Goal: Information Seeking & Learning: Find specific fact

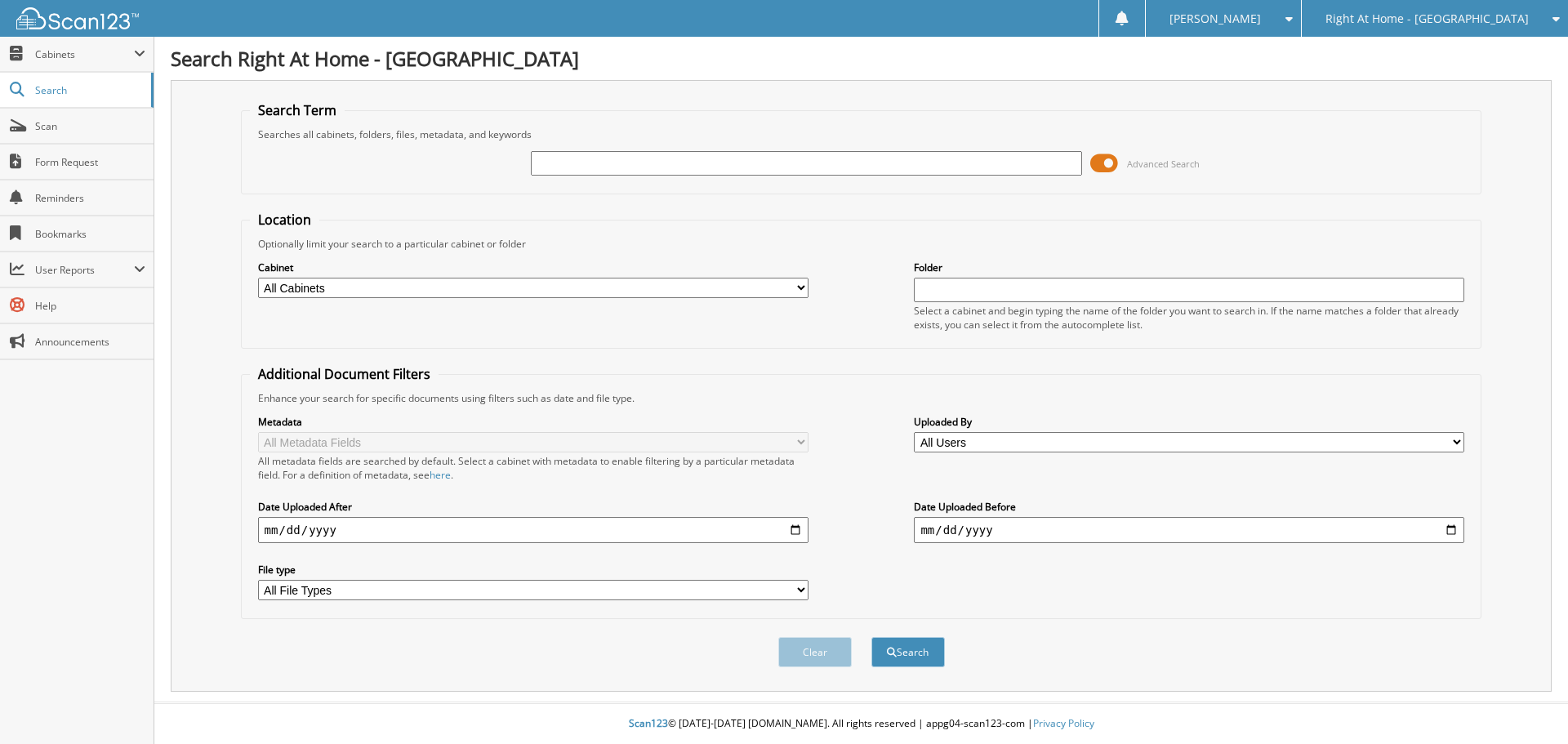
click at [721, 170] on input "text" at bounding box center [806, 164] width 550 height 25
type input "[PERSON_NAME]"
click at [871, 637] on button "Search" at bounding box center [908, 652] width 74 height 31
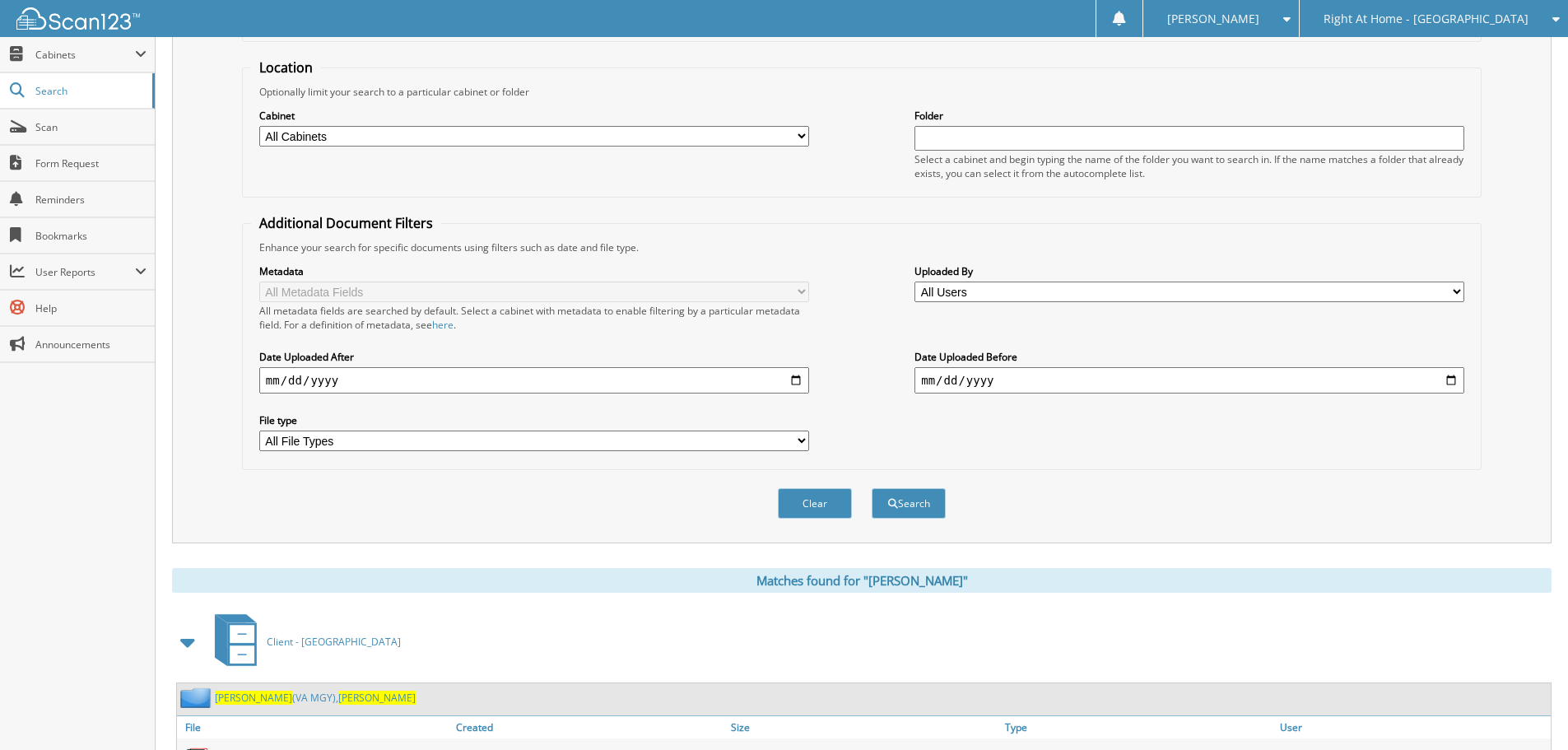
scroll to position [317, 0]
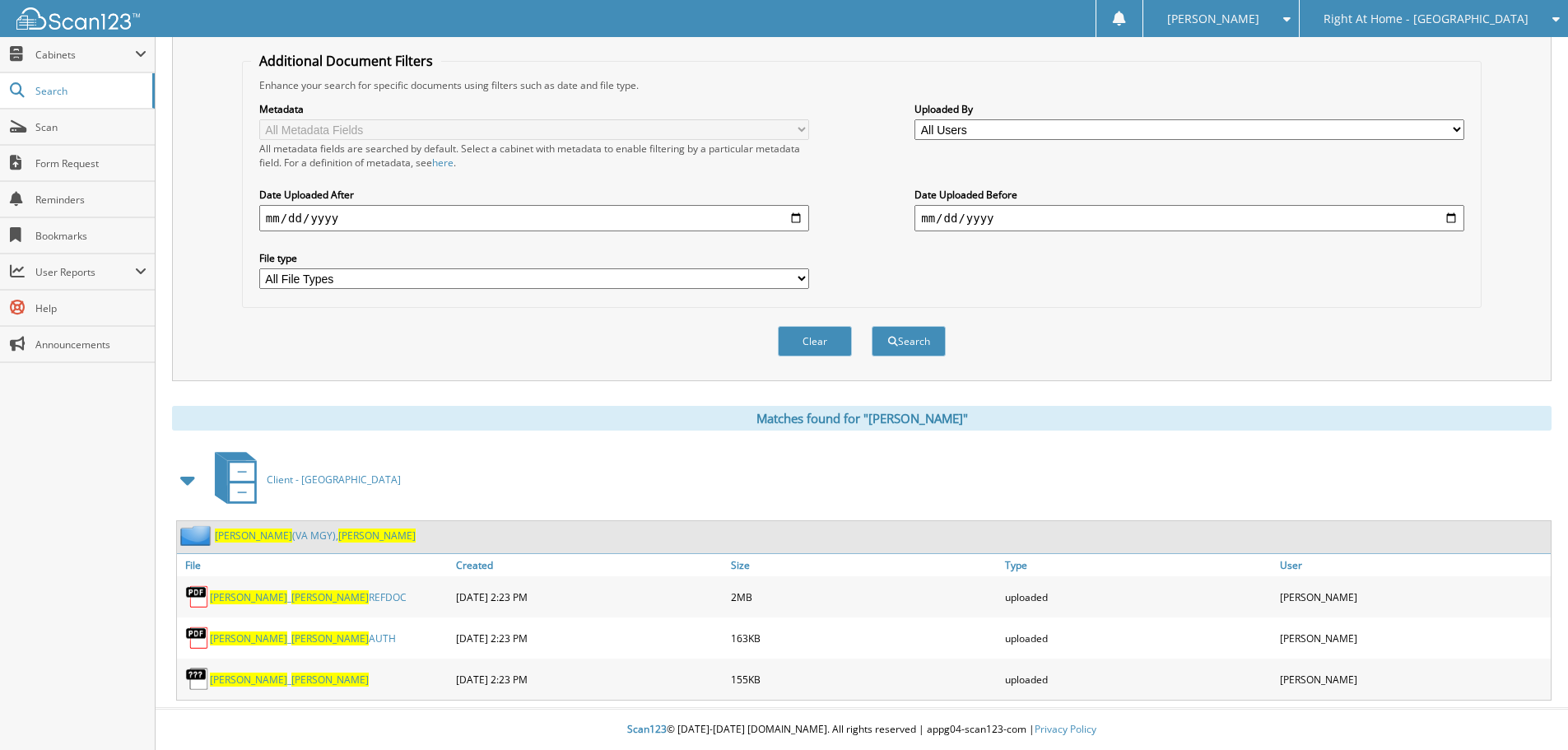
click at [289, 601] on link "WALKER _ JAMES REFDOC" at bounding box center [309, 597] width 197 height 14
click at [253, 595] on link "WALKER _ JAMES REFDOC" at bounding box center [309, 597] width 197 height 14
click at [315, 594] on link "WALKER _ JAMES REFDOC" at bounding box center [309, 597] width 197 height 14
click at [199, 599] on img at bounding box center [198, 597] width 25 height 25
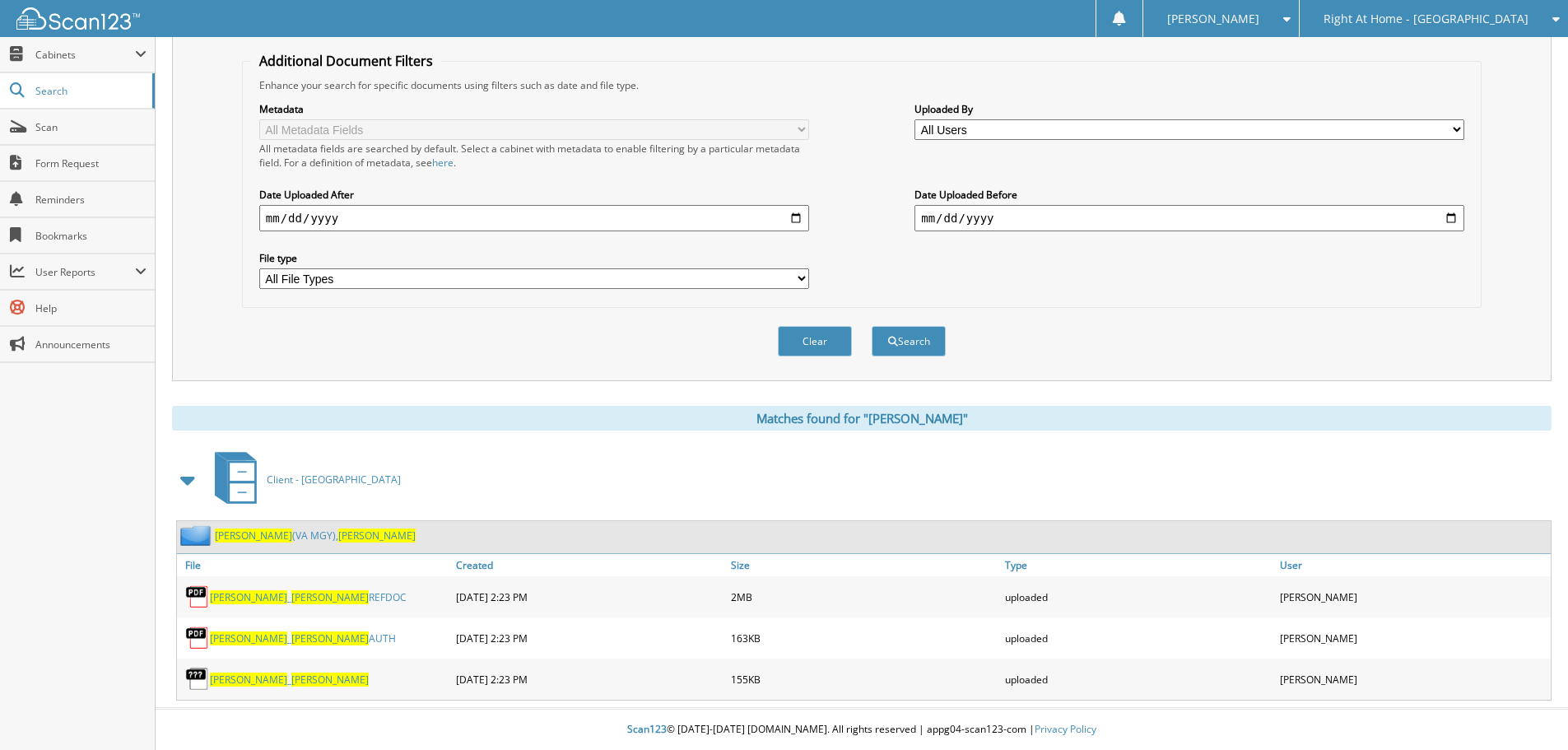
click at [232, 599] on span "[PERSON_NAME]" at bounding box center [249, 597] width 78 height 14
click at [232, 597] on span "[PERSON_NAME]" at bounding box center [249, 597] width 78 height 14
click at [286, 638] on link "WALKER _ JAMES AUTH" at bounding box center [303, 638] width 186 height 14
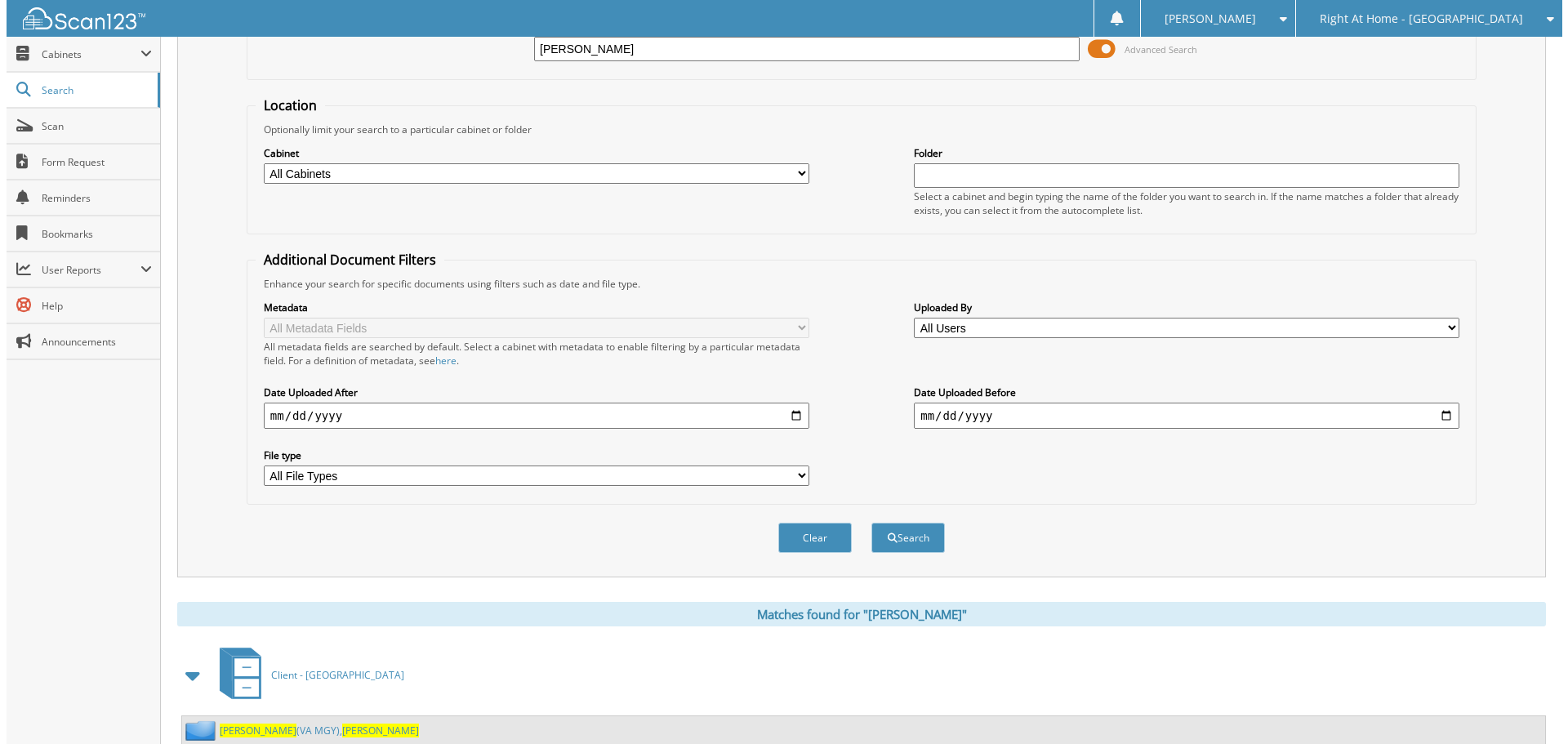
scroll to position [0, 0]
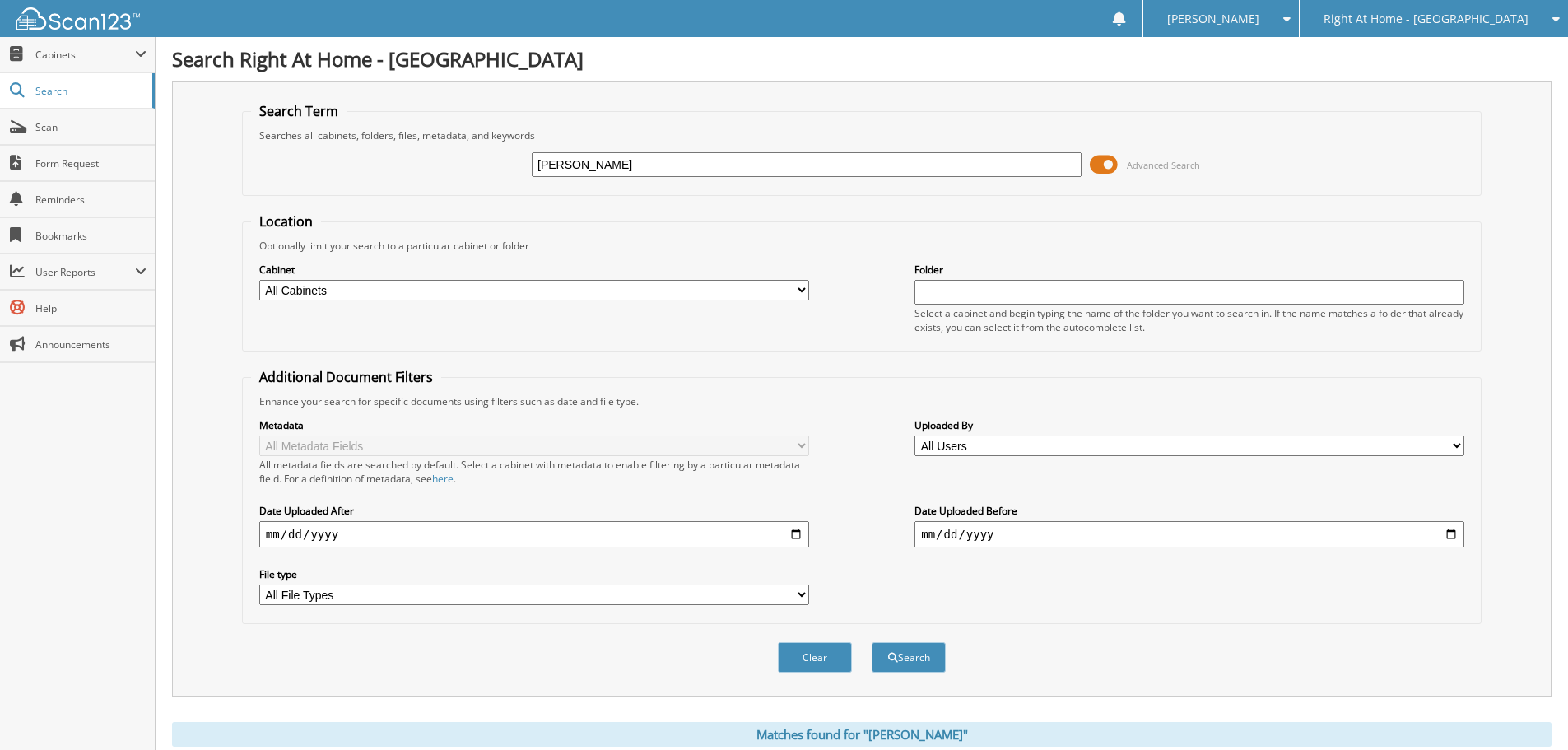
click at [1102, 164] on span at bounding box center [1104, 165] width 28 height 25
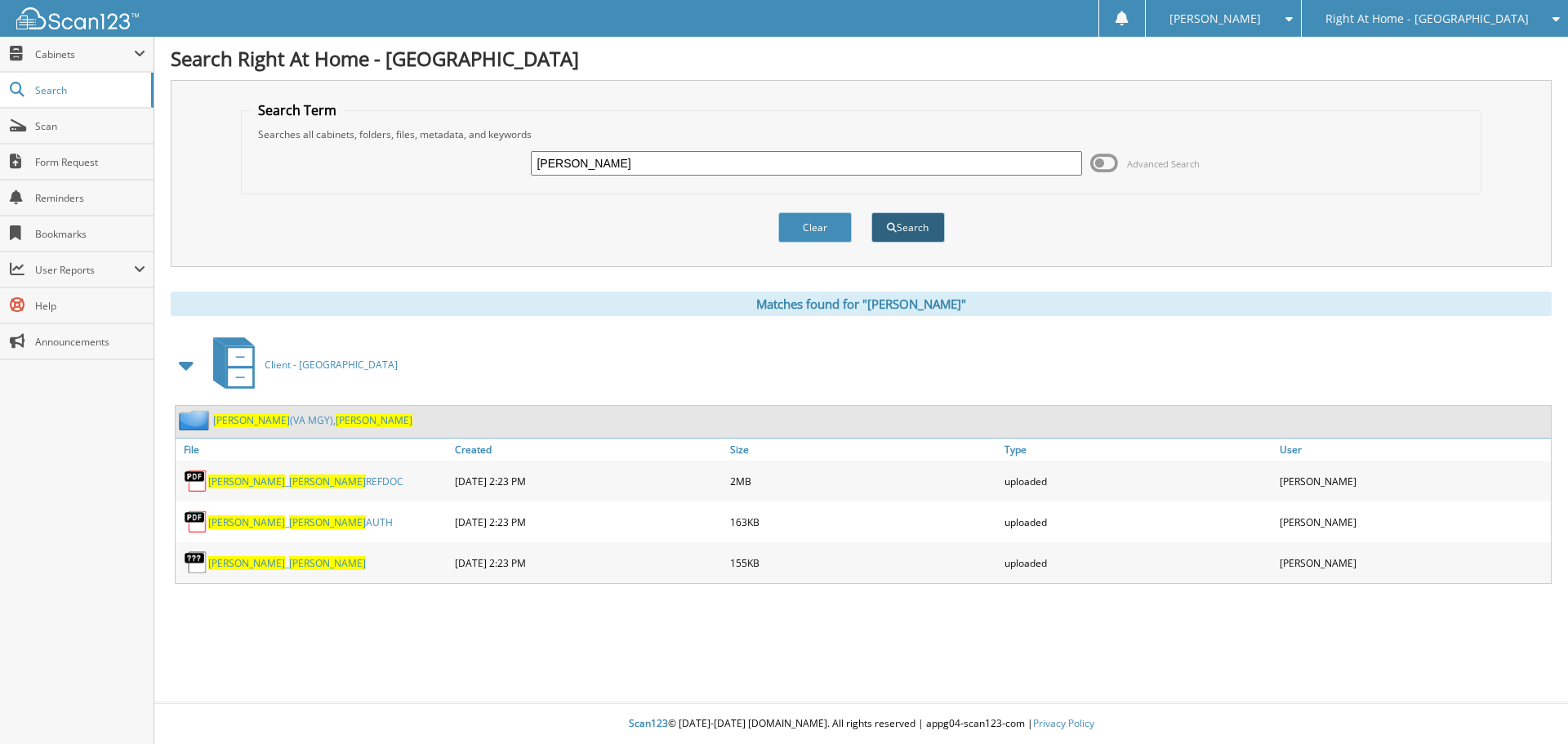
click at [924, 232] on button "Search" at bounding box center [908, 228] width 74 height 31
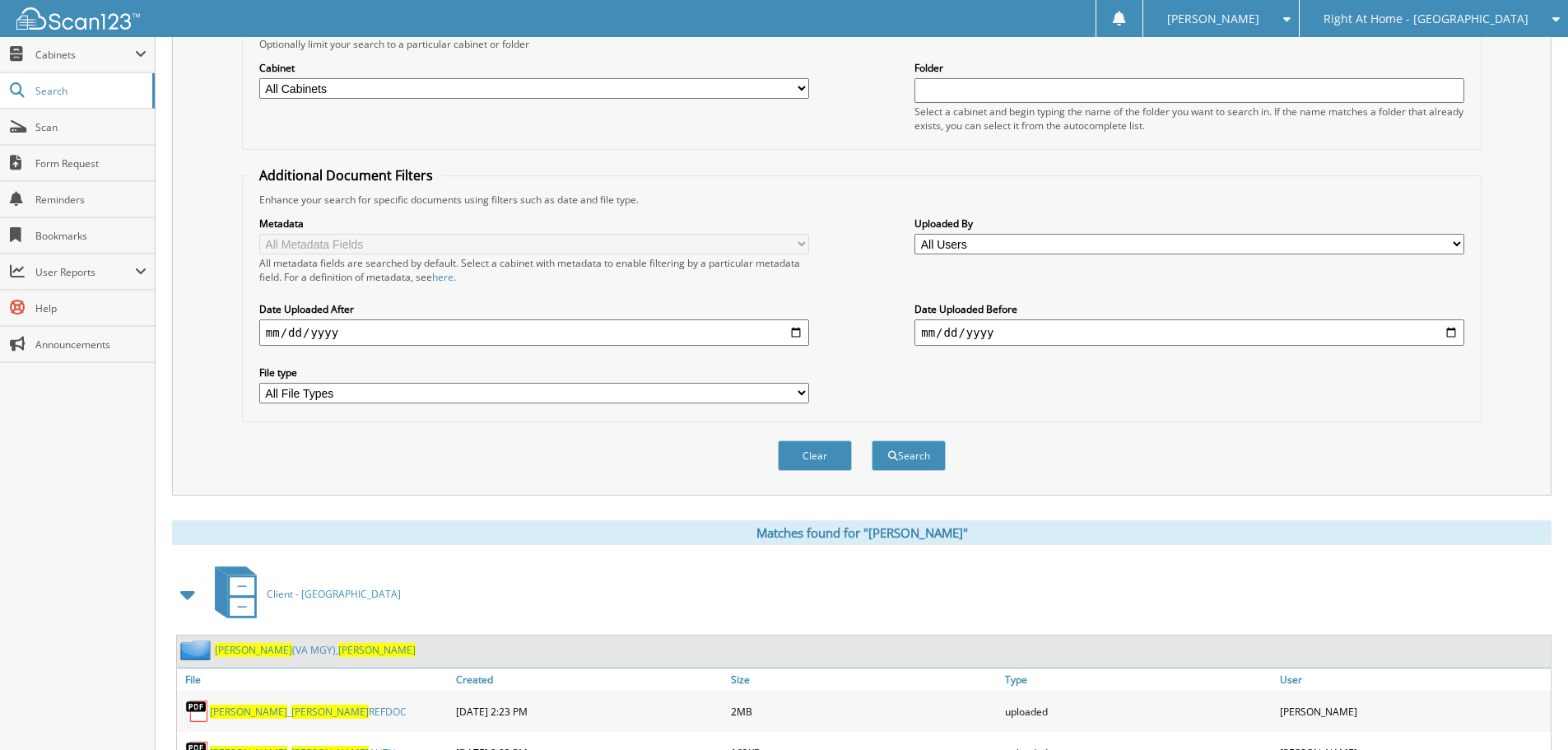
scroll to position [317, 0]
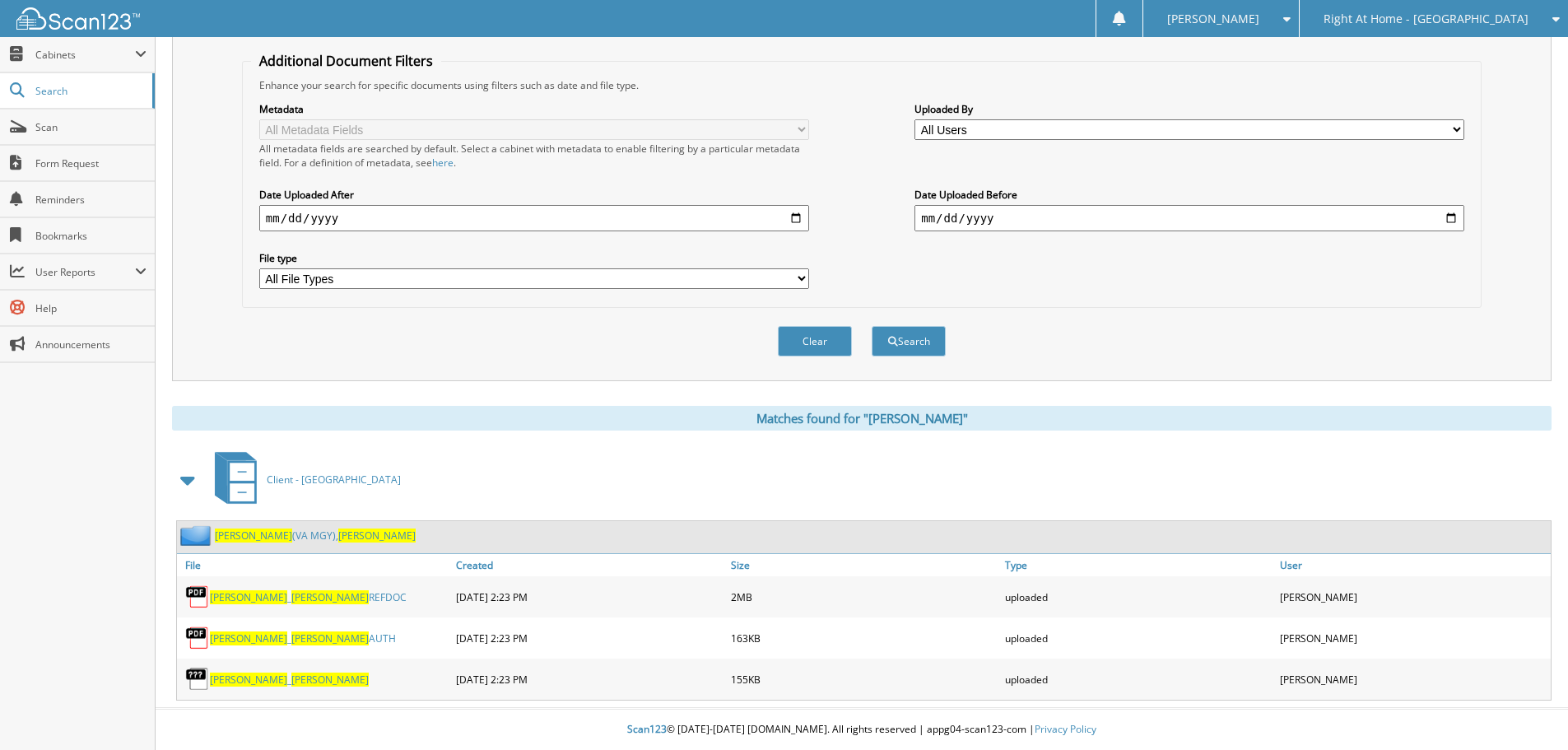
click at [186, 483] on span at bounding box center [188, 481] width 23 height 30
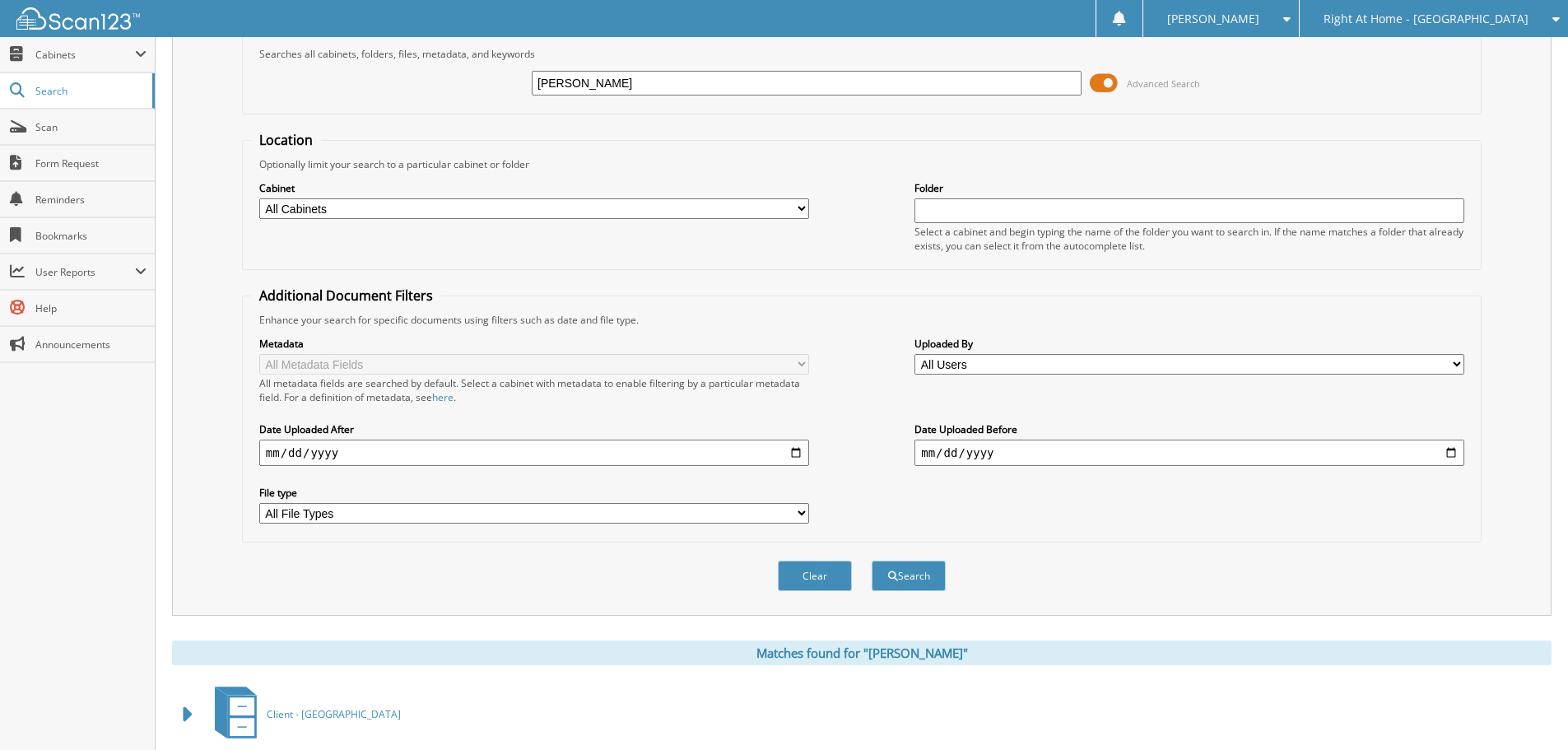
scroll to position [0, 0]
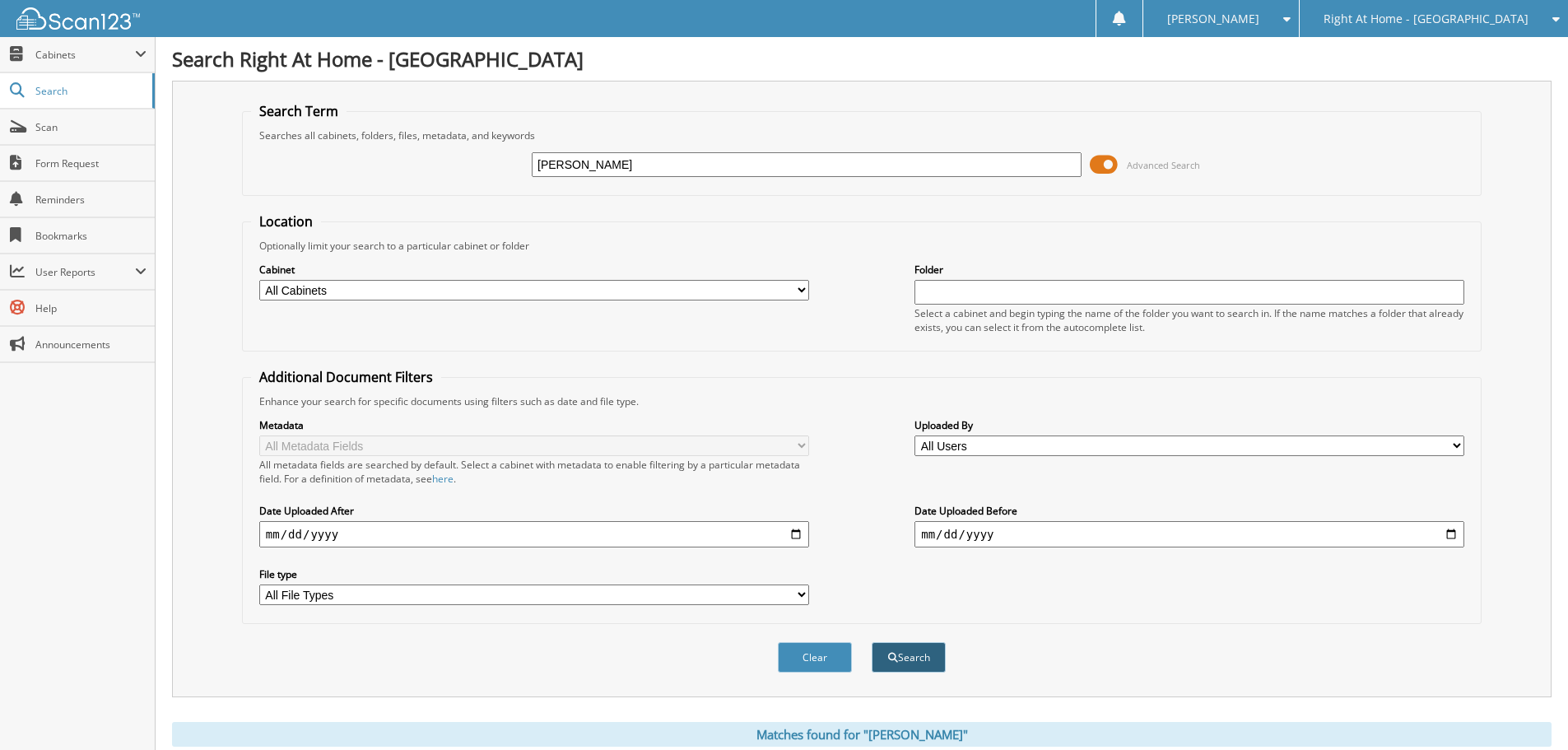
click at [904, 657] on button "Search" at bounding box center [908, 657] width 74 height 31
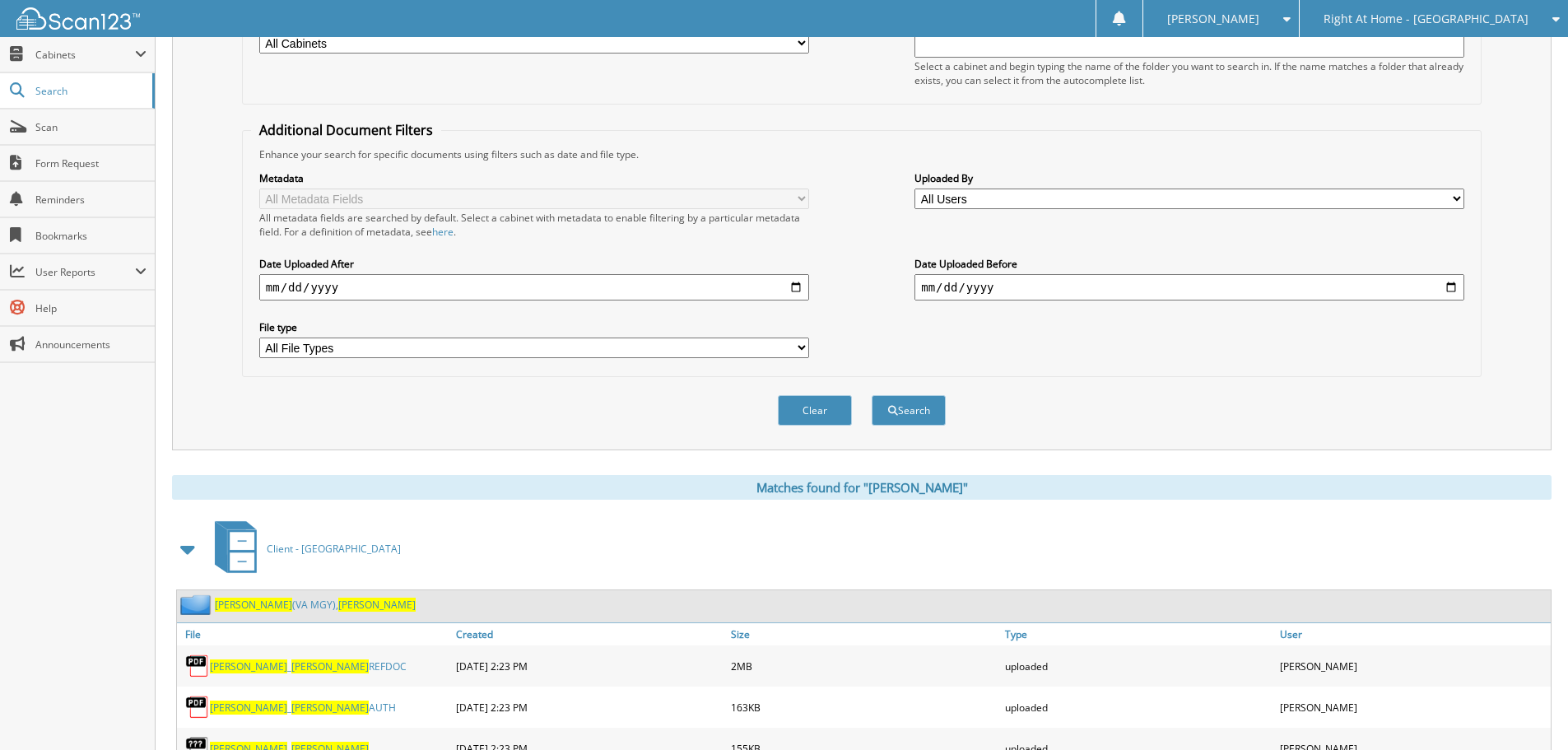
scroll to position [317, 0]
